Goal: Check status: Check status

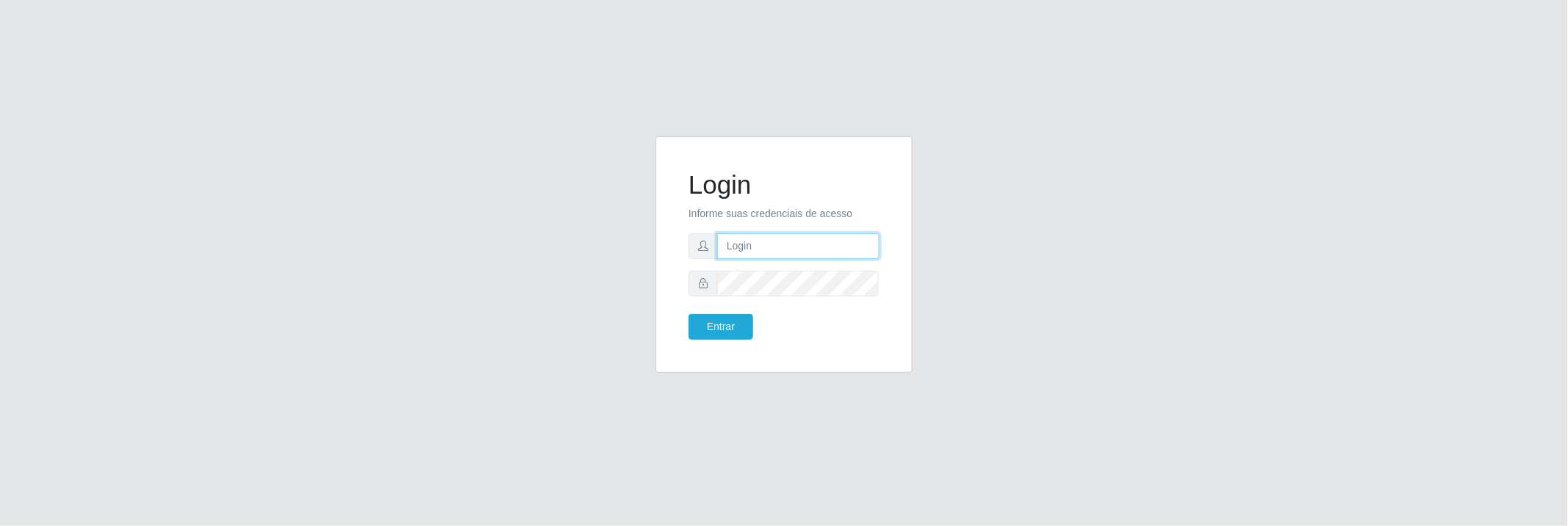
click at [799, 240] on input "text" at bounding box center [798, 247] width 162 height 26
type input "[EMAIL_ADDRESS][DOMAIN_NAME]"
click at [743, 333] on button "Entrar" at bounding box center [721, 327] width 64 height 26
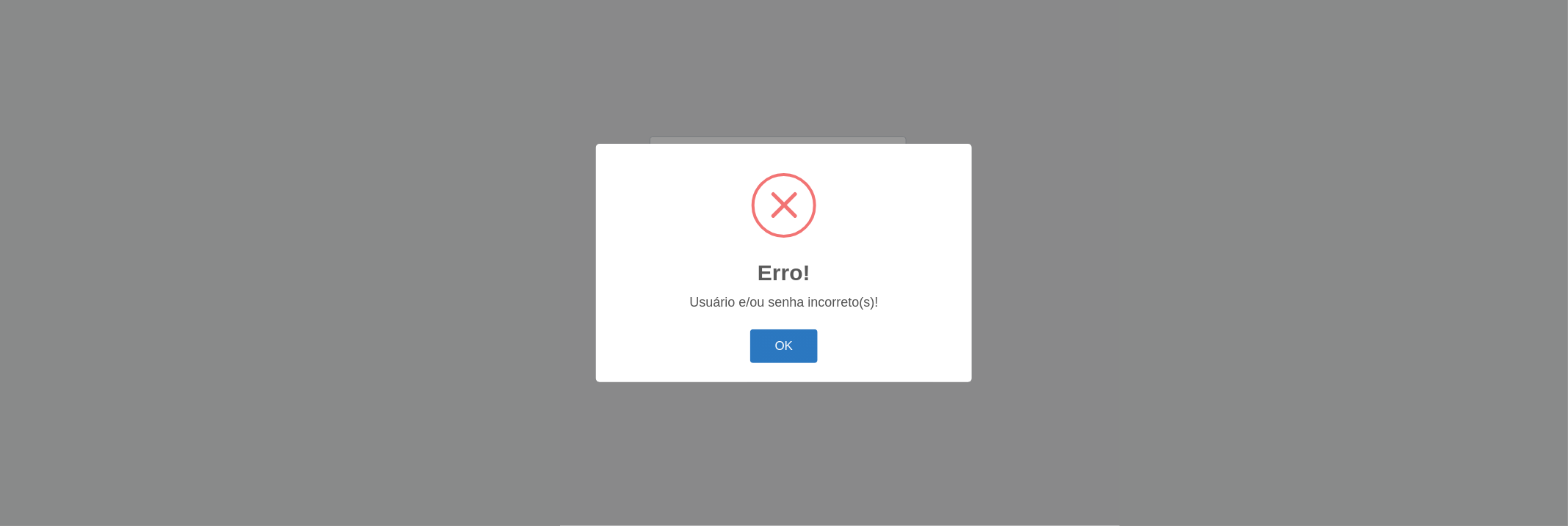
click at [782, 359] on button "OK" at bounding box center [784, 346] width 68 height 35
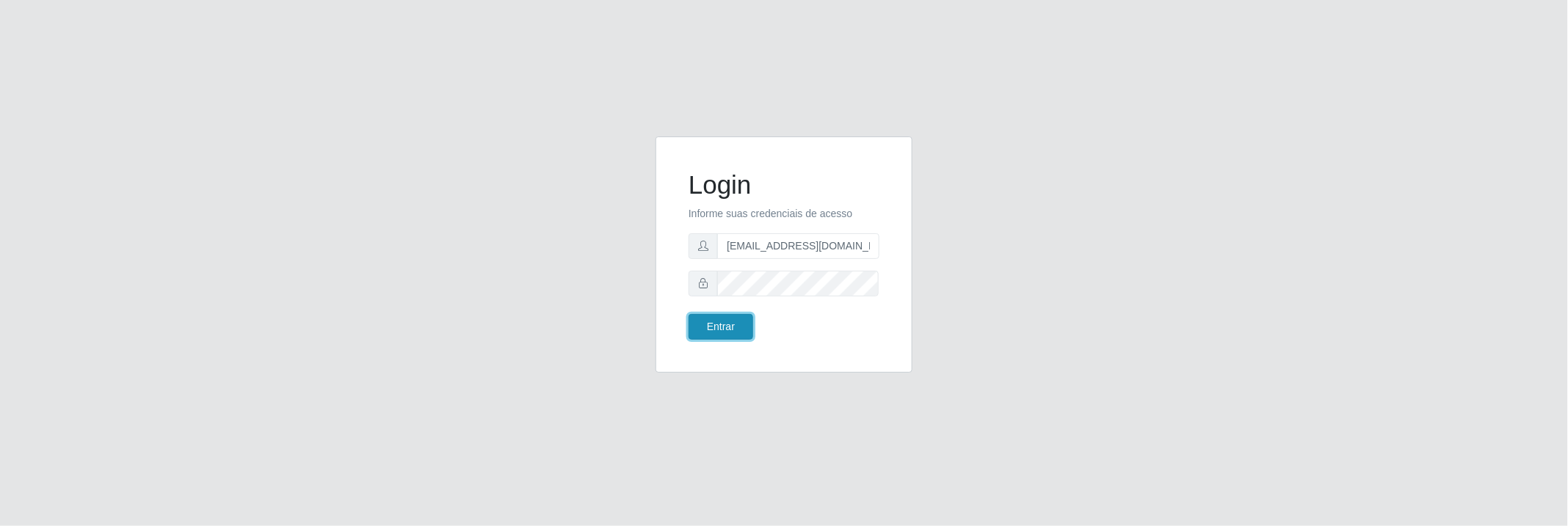
click at [745, 331] on button "Entrar" at bounding box center [721, 327] width 64 height 26
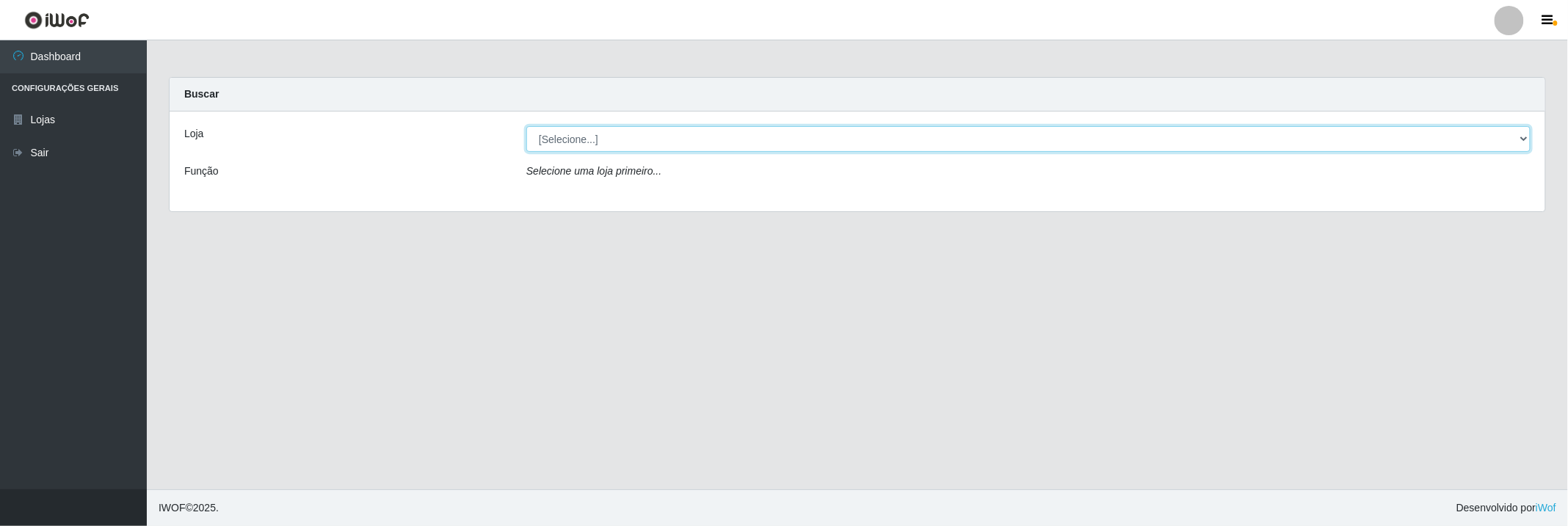
click at [884, 139] on select "[Selecione...] BomQueSó Agreste - Loja 2" at bounding box center [1028, 139] width 1004 height 26
select select "214"
click at [526, 126] on select "[Selecione...] BomQueSó Agreste - Loja 2" at bounding box center [1028, 139] width 1004 height 26
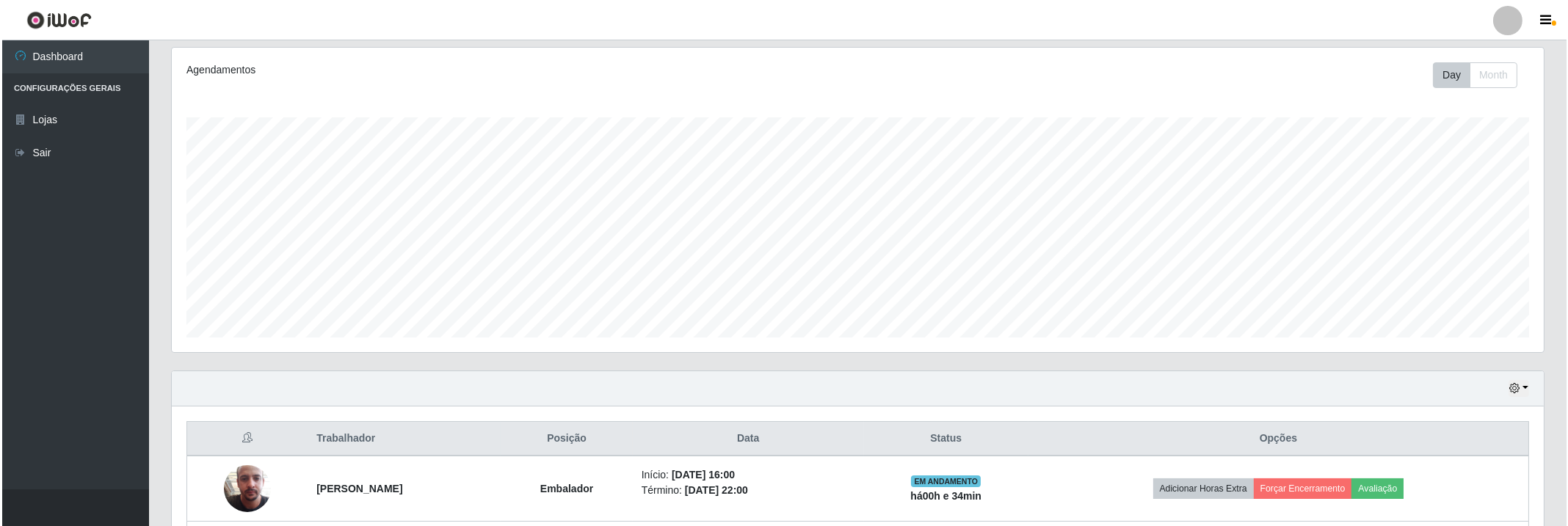
scroll to position [513, 0]
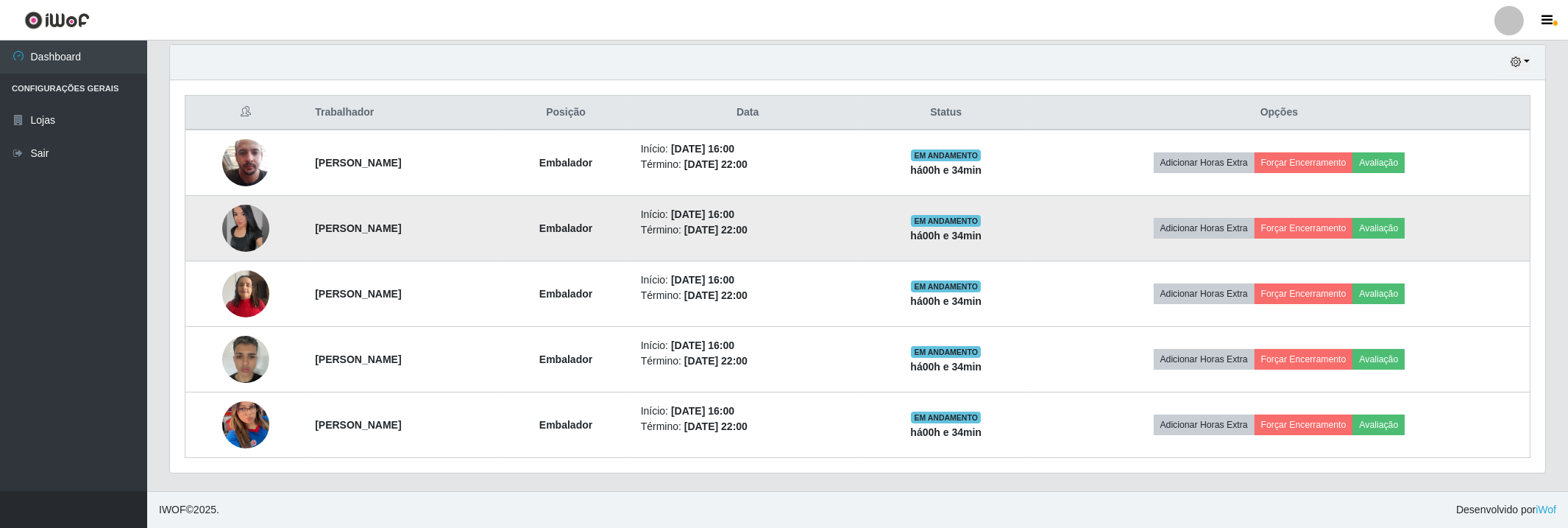
click at [233, 231] on img at bounding box center [245, 228] width 47 height 47
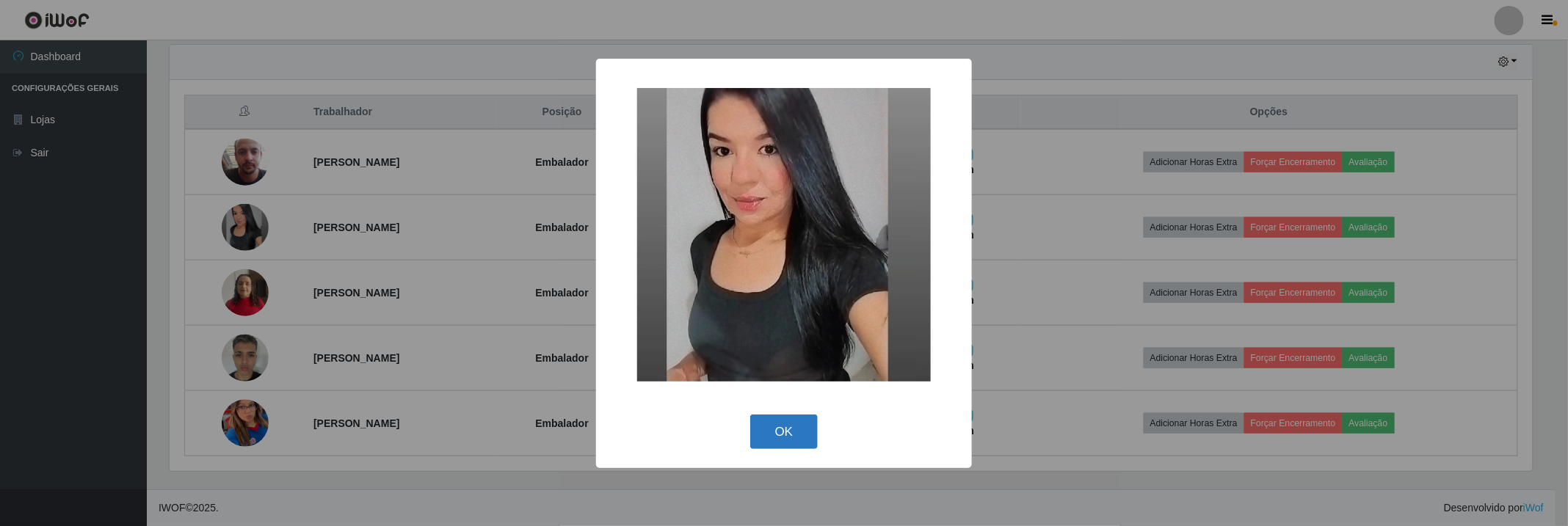
click at [788, 439] on button "OK" at bounding box center [784, 432] width 68 height 35
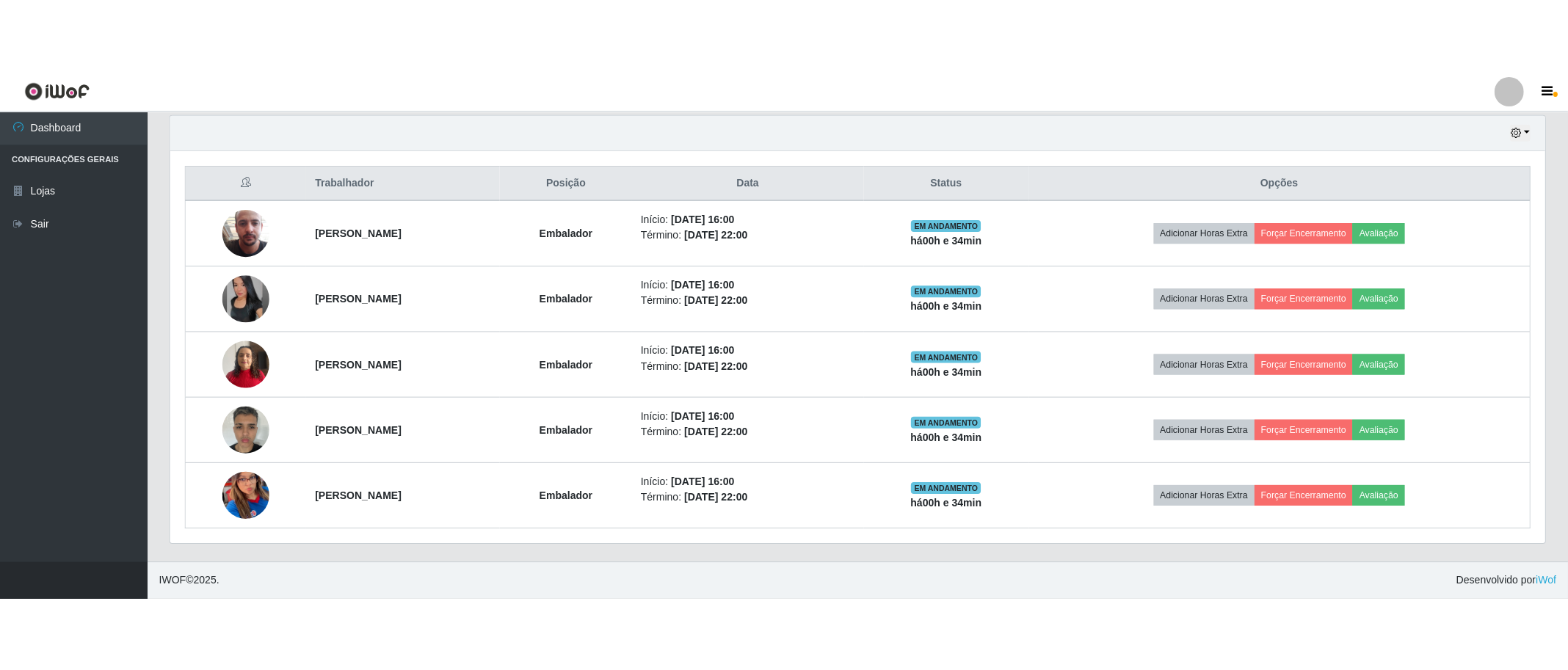
scroll to position [369, 0]
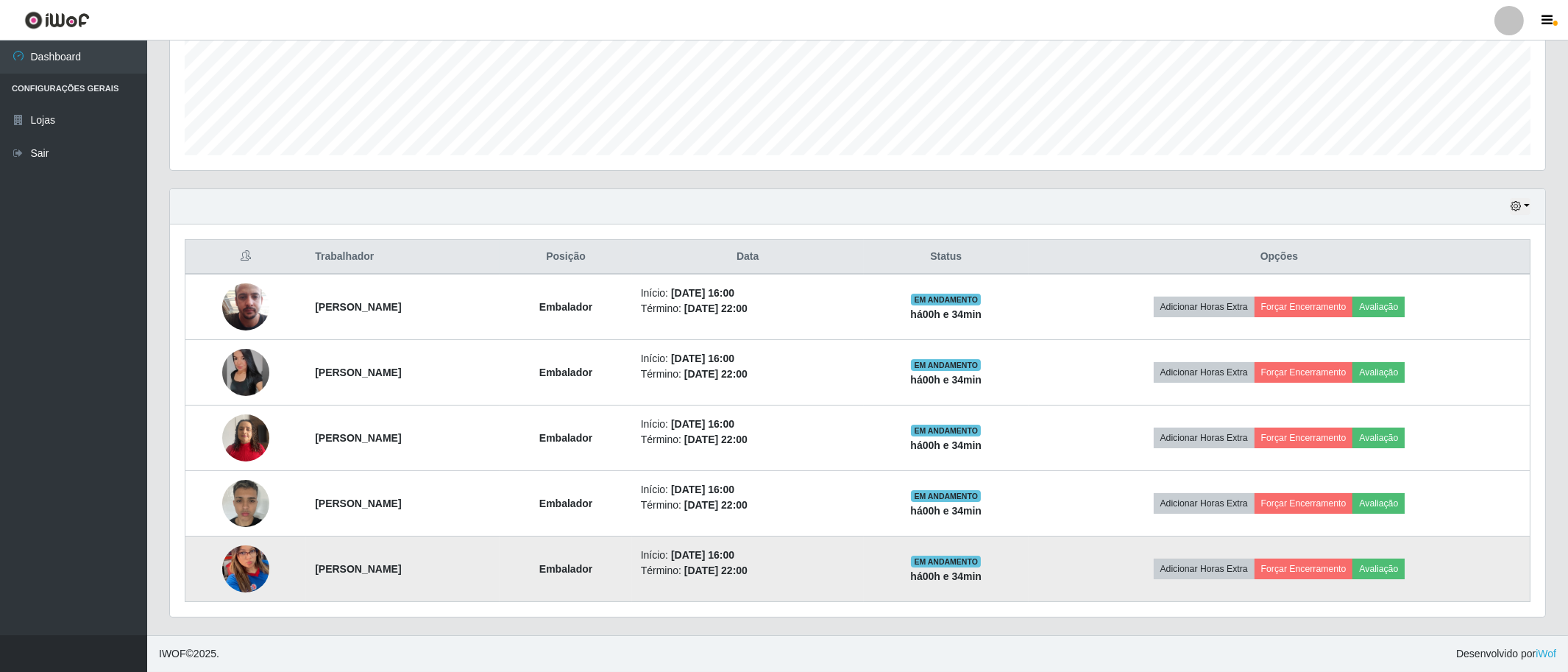
click at [244, 527] on img at bounding box center [245, 569] width 47 height 102
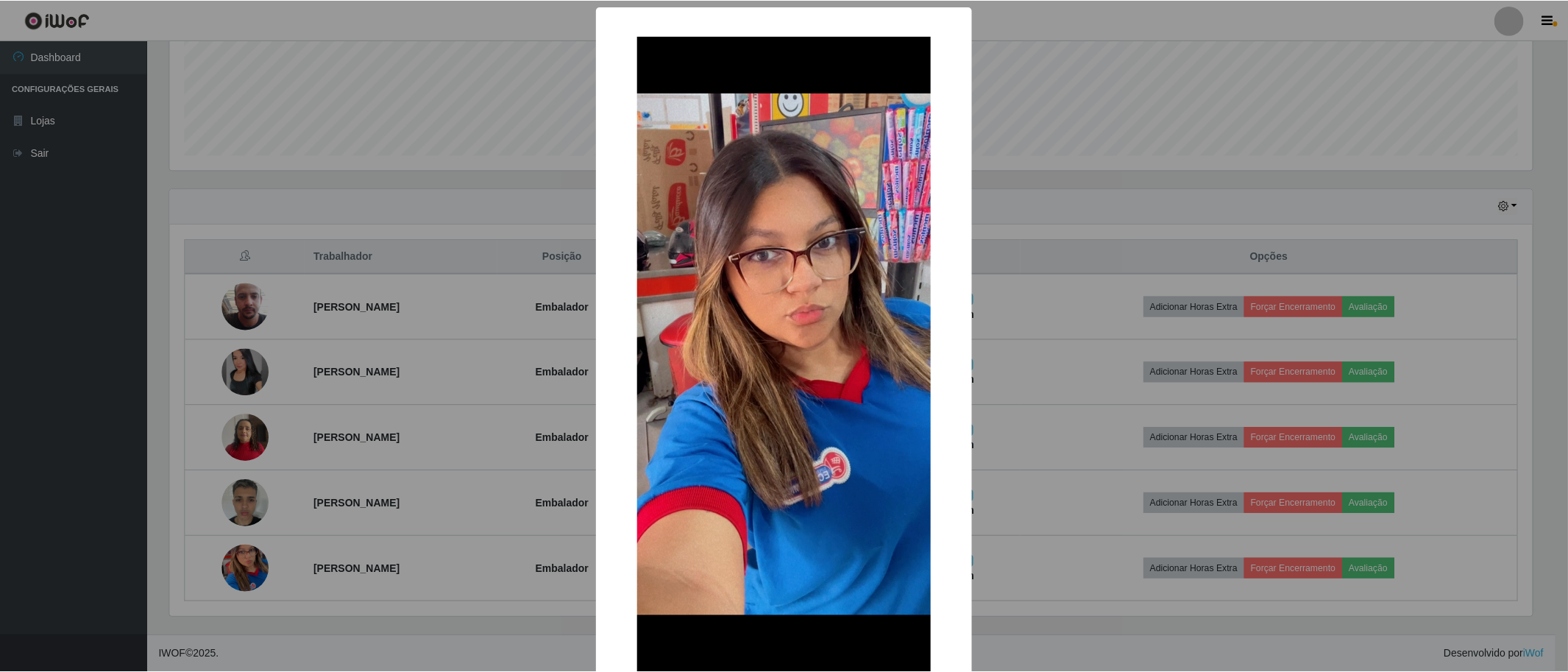
scroll to position [93, 0]
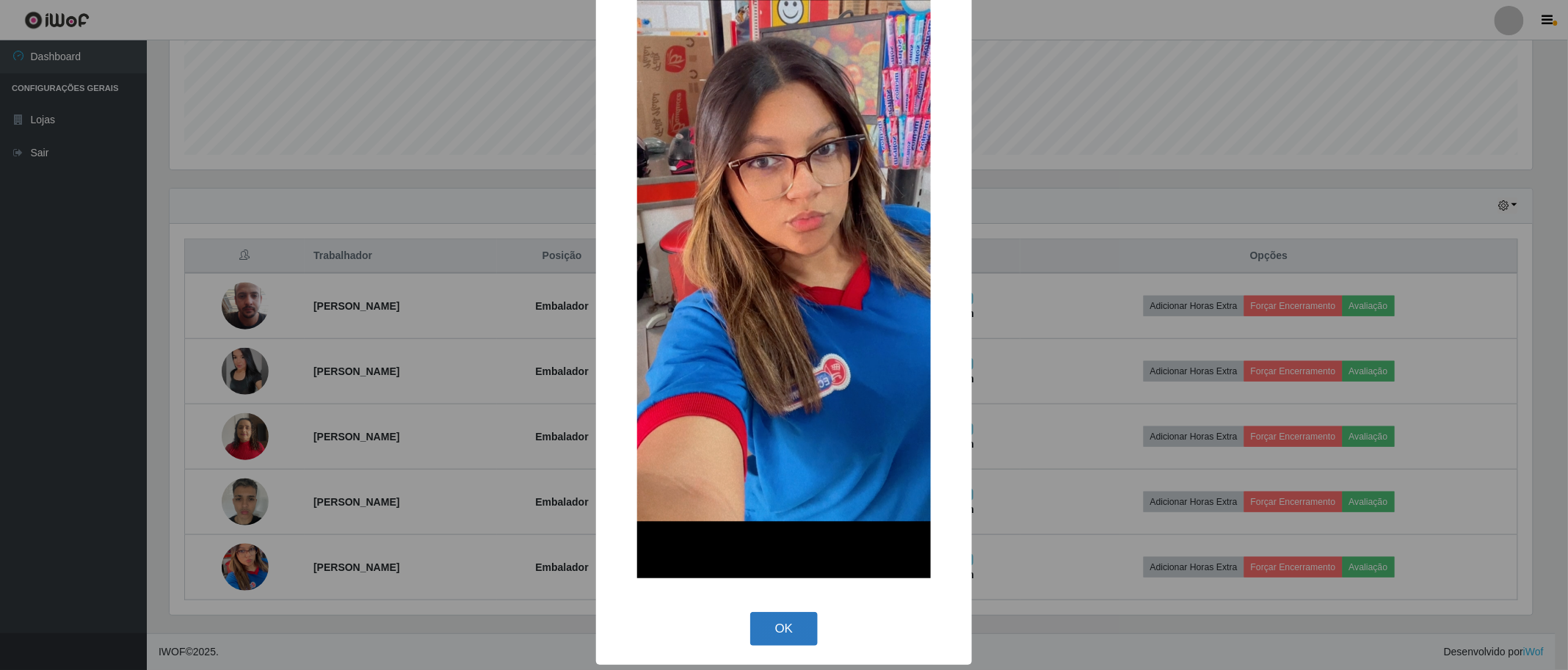
click at [782, 525] on button "OK" at bounding box center [784, 630] width 68 height 35
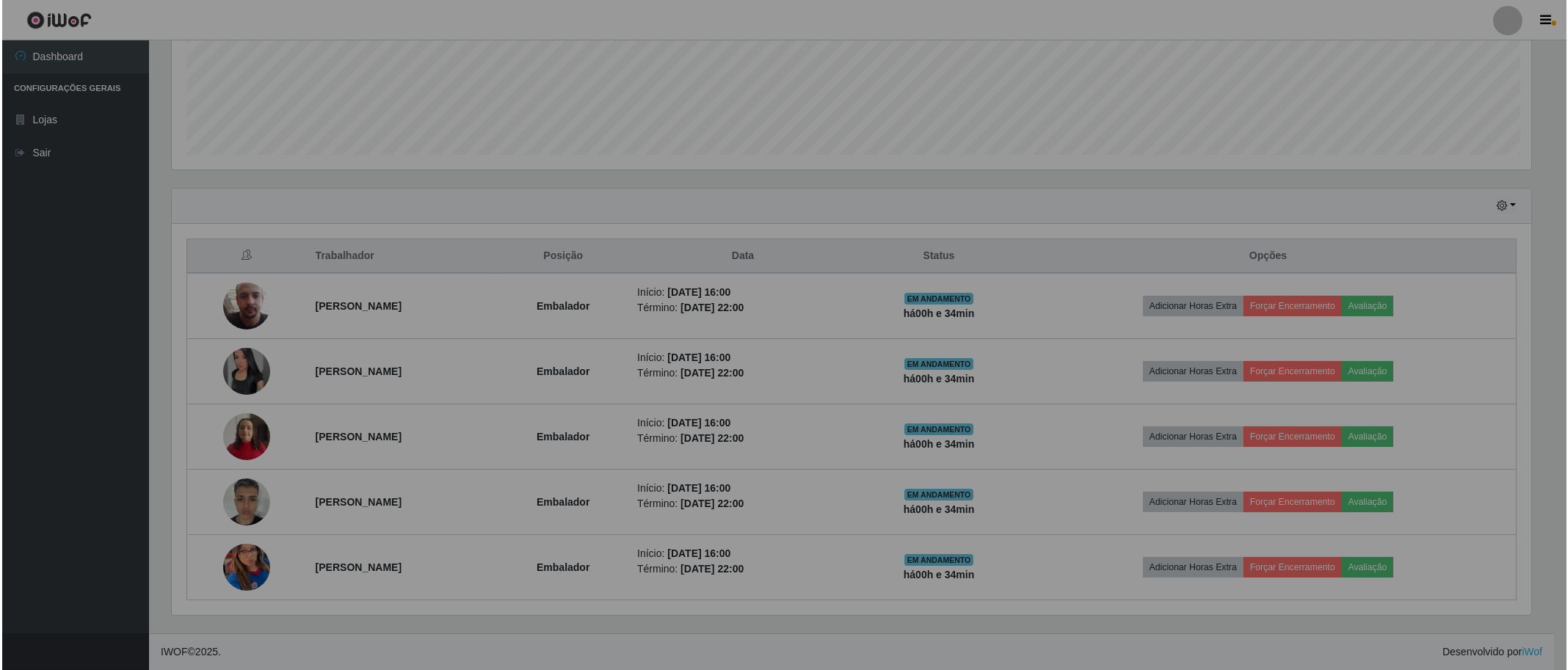
scroll to position [303, 1371]
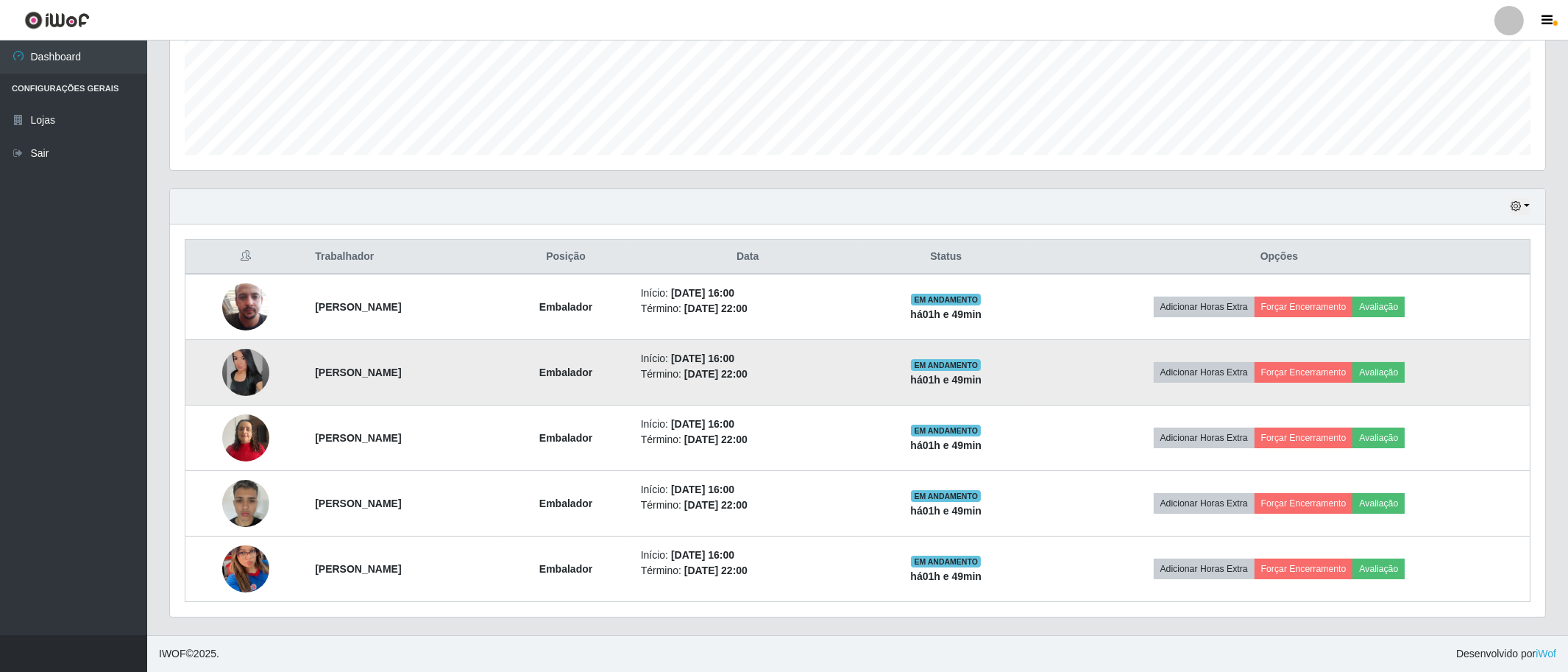
click at [245, 381] on img at bounding box center [245, 371] width 47 height 47
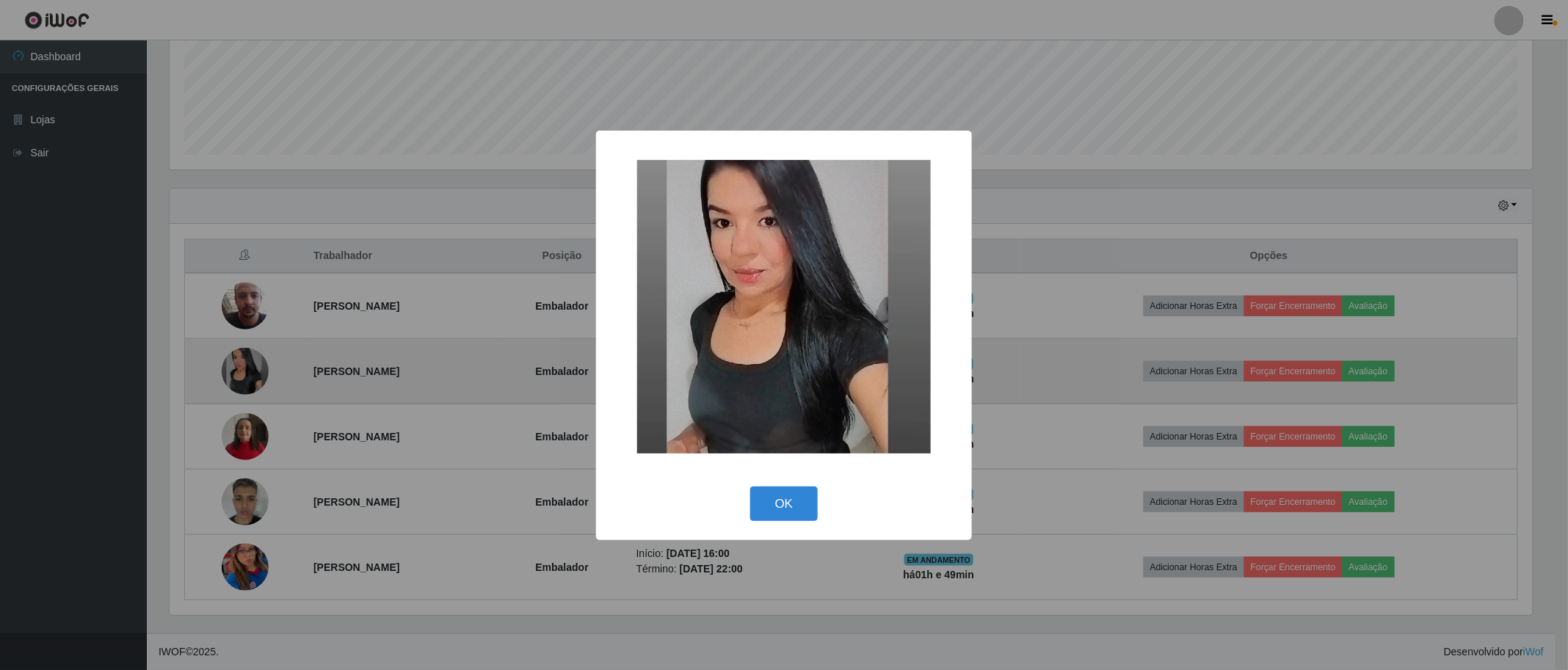
click at [245, 379] on div "× OK Cancel" at bounding box center [784, 335] width 1568 height 670
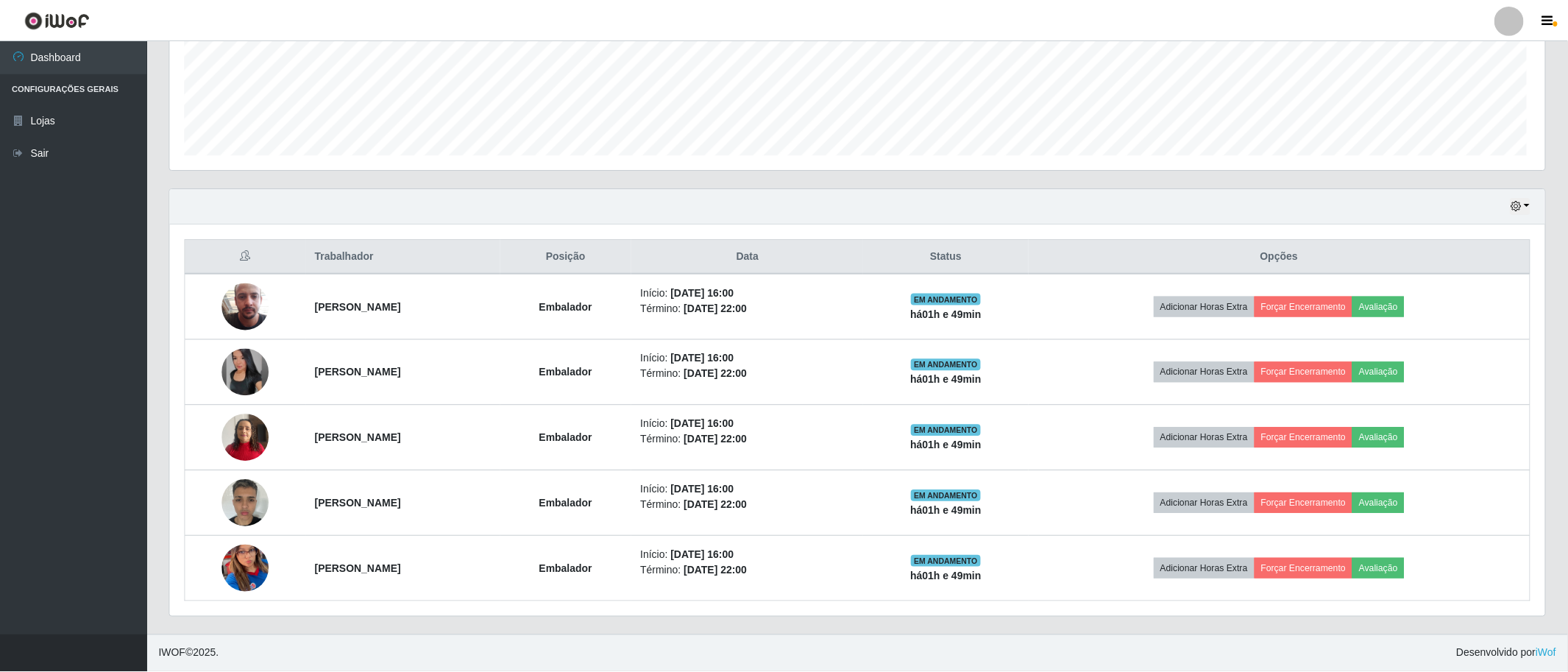
scroll to position [304, 1374]
